Goal: Information Seeking & Learning: Learn about a topic

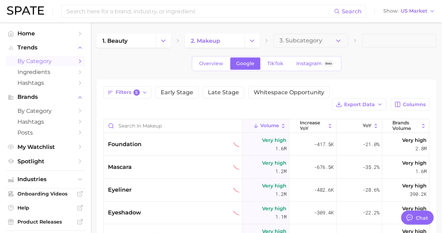
click at [15, 7] on img at bounding box center [25, 10] width 37 height 8
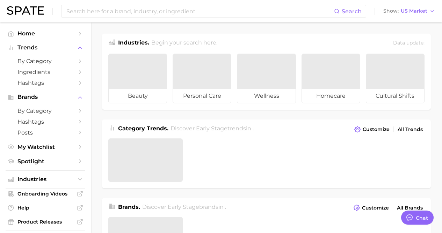
type textarea "x"
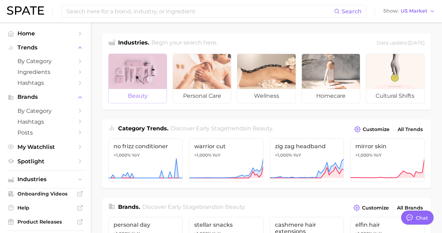
click at [143, 78] on div at bounding box center [138, 71] width 58 height 35
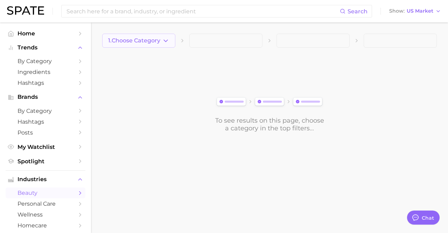
click at [163, 45] on button "1. Choose Category" at bounding box center [138, 41] width 73 height 14
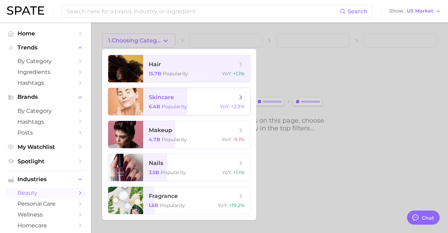
click at [171, 100] on span "skincare" at bounding box center [161, 97] width 25 height 7
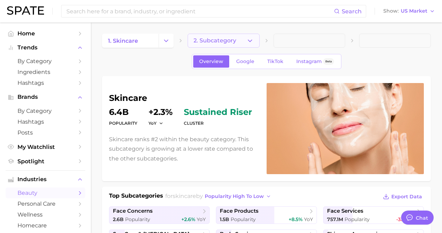
click at [223, 39] on span "2. Subcategory" at bounding box center [215, 40] width 43 height 6
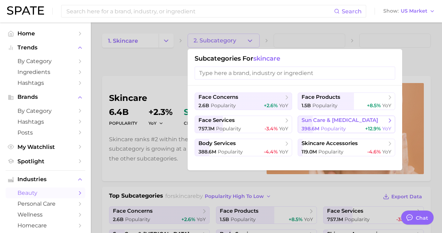
click at [353, 123] on span "sun care & [MEDICAL_DATA]" at bounding box center [340, 120] width 77 height 7
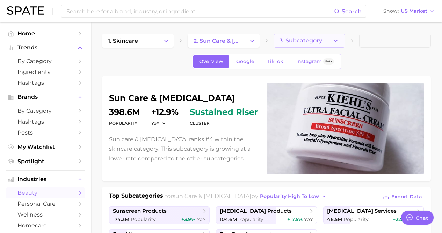
click at [311, 42] on span "3. Subcategory" at bounding box center [301, 40] width 43 height 6
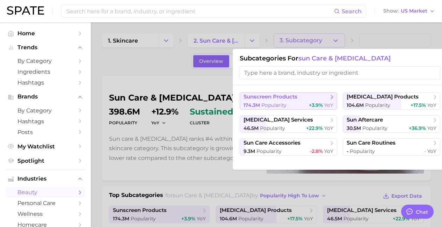
click at [308, 99] on span "sunscreen products" at bounding box center [286, 97] width 85 height 7
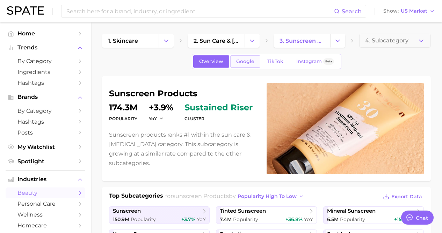
click at [246, 62] on span "Google" at bounding box center [245, 61] width 18 height 6
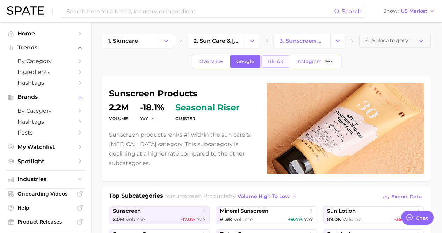
click at [280, 57] on link "TikTok" at bounding box center [276, 61] width 28 height 12
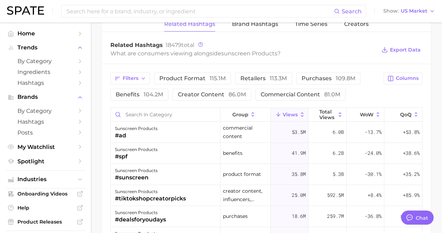
scroll to position [560, 0]
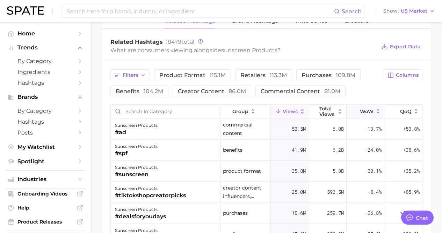
click at [370, 112] on button "WoW" at bounding box center [366, 112] width 38 height 14
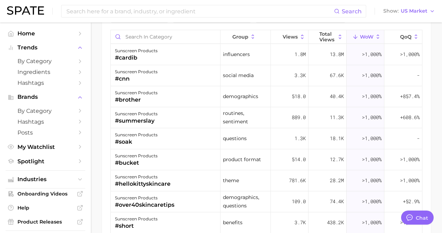
scroll to position [626, 0]
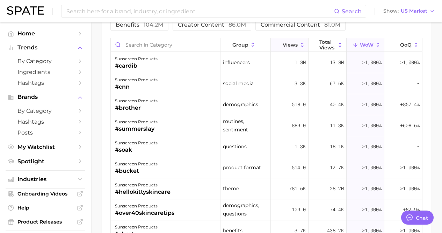
click at [299, 46] on icon at bounding box center [302, 45] width 6 height 6
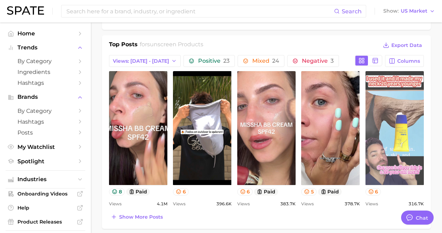
scroll to position [346, 0]
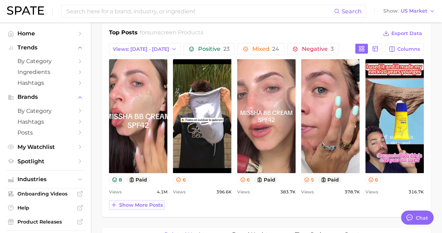
click at [150, 207] on button "Show more posts" at bounding box center [137, 205] width 56 height 10
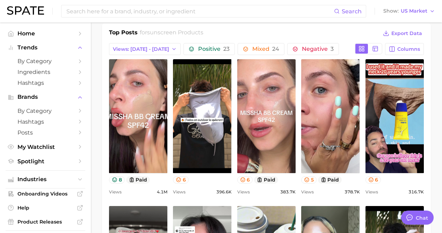
scroll to position [0, 0]
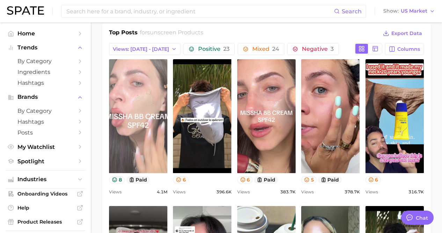
click at [138, 142] on link "view post on TikTok" at bounding box center [138, 116] width 58 height 114
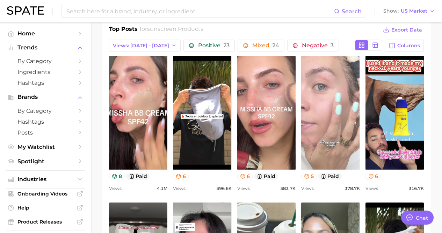
scroll to position [346, 0]
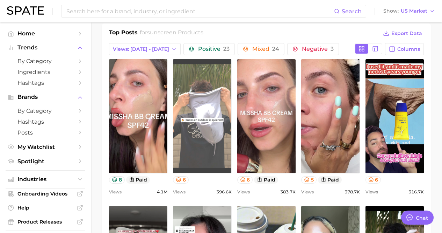
click at [199, 131] on link "view post on TikTok" at bounding box center [202, 116] width 58 height 114
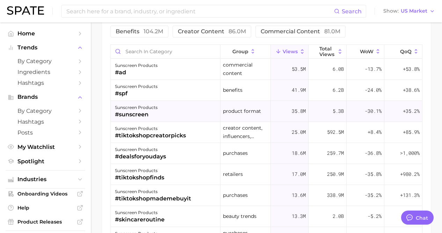
scroll to position [35, 0]
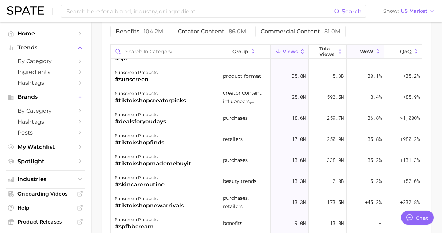
click at [366, 49] on span "WoW" at bounding box center [367, 52] width 14 height 6
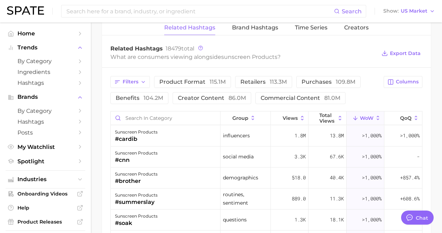
scroll to position [696, 0]
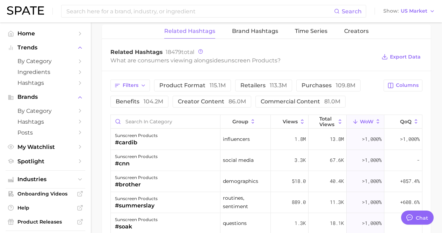
click at [409, 59] on span "Export Data" at bounding box center [405, 57] width 31 height 6
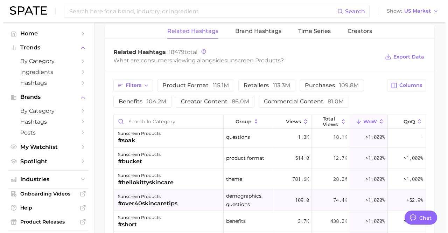
scroll to position [105, 0]
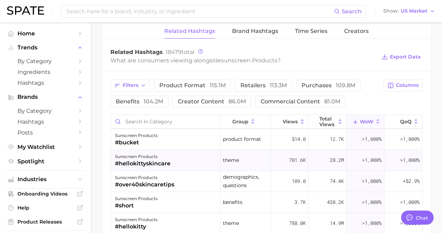
click at [177, 161] on div "sunscreen products #hellokittyskincare" at bounding box center [166, 160] width 110 height 21
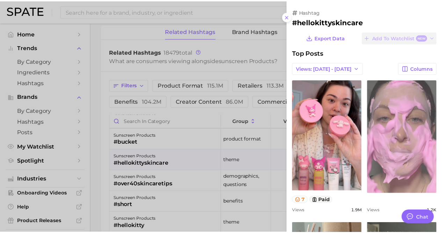
scroll to position [0, 0]
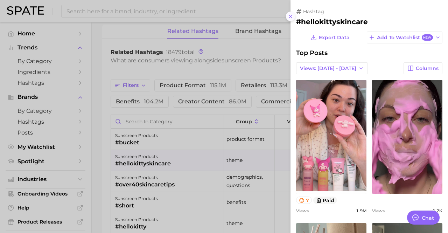
click at [290, 16] on icon at bounding box center [290, 17] width 6 height 6
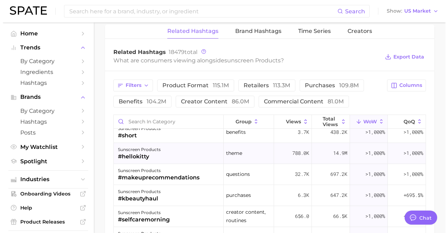
scroll to position [140, 0]
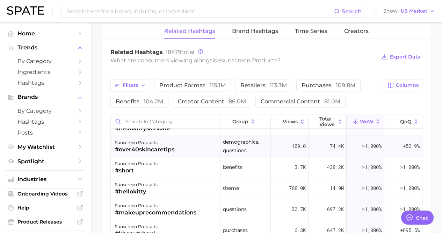
click at [177, 152] on div "sunscreen products #over40skincaretips" at bounding box center [166, 146] width 110 height 21
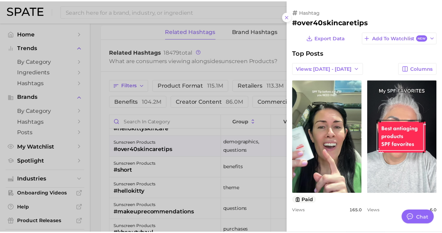
scroll to position [0, 0]
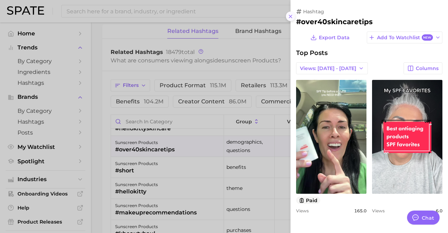
click at [290, 16] on line at bounding box center [290, 16] width 3 height 3
